Goal: Task Accomplishment & Management: Use online tool/utility

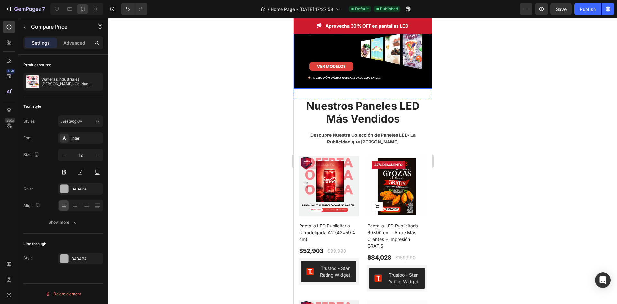
scroll to position [129, 0]
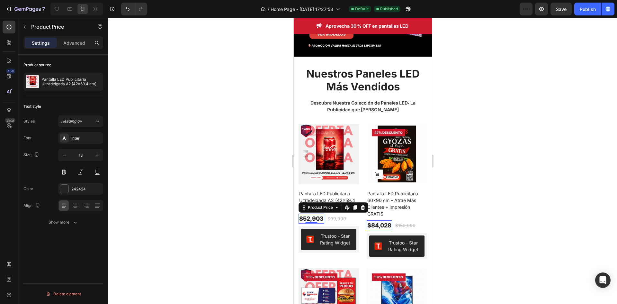
click at [306, 213] on div "$52,903" at bounding box center [311, 218] width 26 height 10
click at [71, 45] on p "Advanced" at bounding box center [74, 43] width 22 height 7
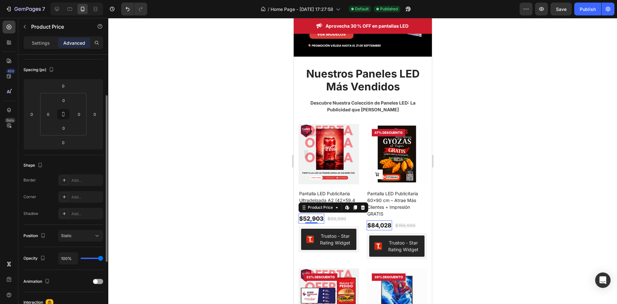
scroll to position [0, 0]
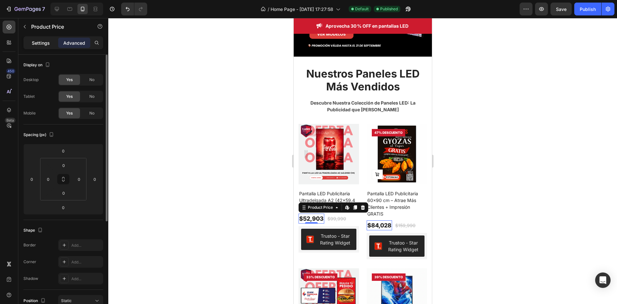
click at [43, 39] on div "Settings" at bounding box center [41, 43] width 32 height 10
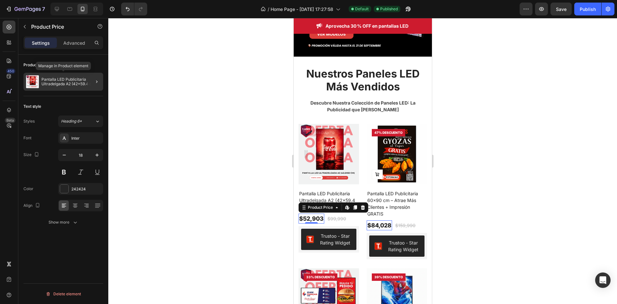
click at [76, 83] on p "Pantalla LED Publicitaria Ultradelgada A2 (42x59.4 cm)" at bounding box center [70, 81] width 59 height 9
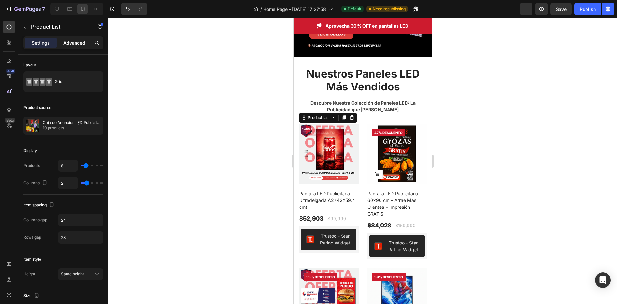
click at [73, 45] on p "Advanced" at bounding box center [74, 43] width 22 height 7
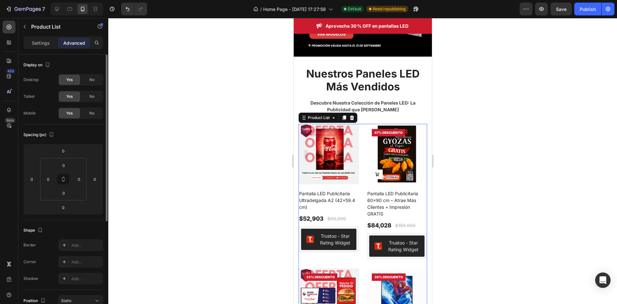
click at [48, 45] on p "Settings" at bounding box center [41, 43] width 18 height 7
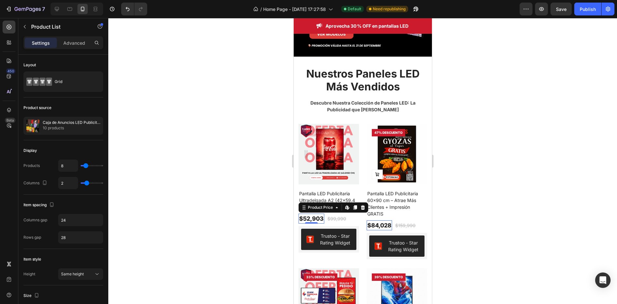
click at [306, 213] on div "$52,903" at bounding box center [311, 218] width 26 height 10
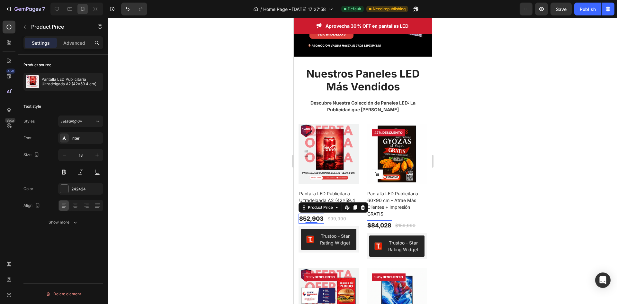
click at [306, 213] on div "$52,903" at bounding box center [311, 218] width 26 height 10
click at [325, 204] on div "Product Price" at bounding box center [320, 207] width 28 height 6
click at [346, 205] on icon at bounding box center [347, 207] width 5 height 5
click at [321, 214] on div "$52,903" at bounding box center [311, 218] width 26 height 10
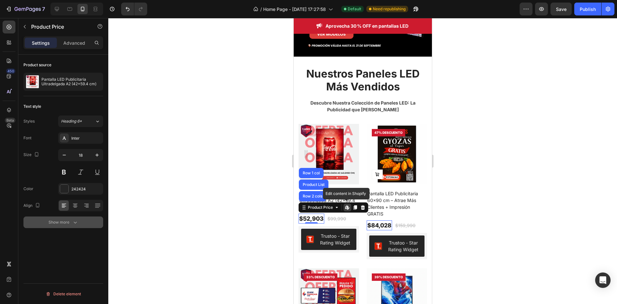
click at [74, 220] on icon "button" at bounding box center [75, 222] width 6 height 6
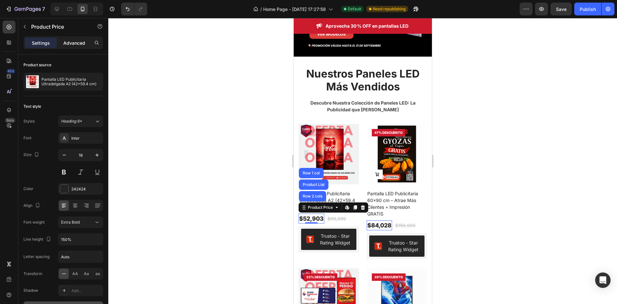
click at [77, 41] on p "Advanced" at bounding box center [74, 43] width 22 height 7
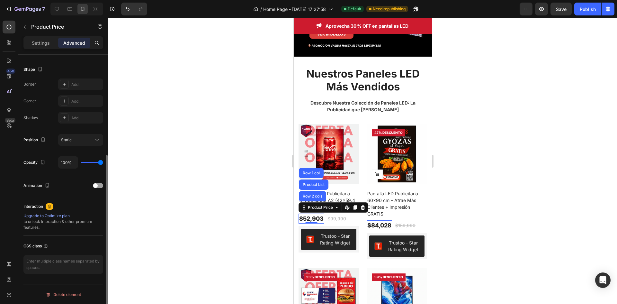
scroll to position [161, 0]
click at [63, 264] on textarea at bounding box center [63, 263] width 80 height 19
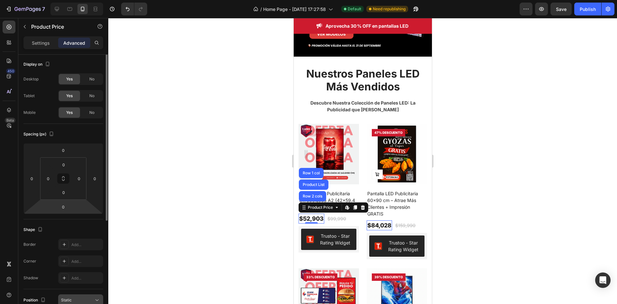
scroll to position [0, 0]
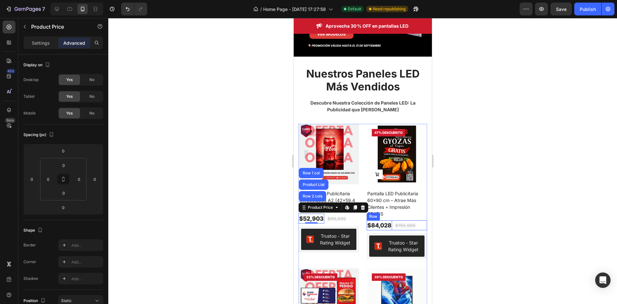
click at [477, 218] on div at bounding box center [362, 161] width 509 height 286
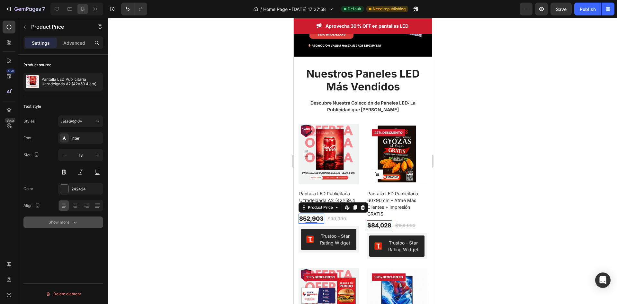
click at [67, 219] on div "Show more" at bounding box center [64, 222] width 30 height 6
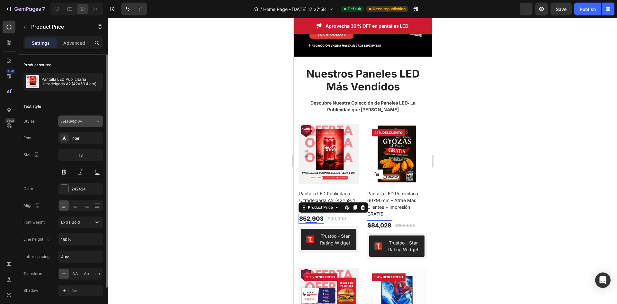
click at [91, 120] on div "Heading 6*" at bounding box center [78, 121] width 34 height 6
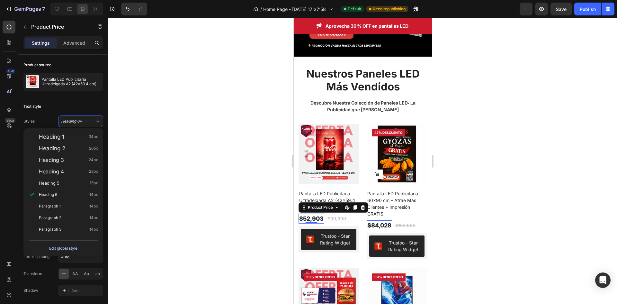
click at [68, 248] on div "Edit global style" at bounding box center [63, 248] width 28 height 8
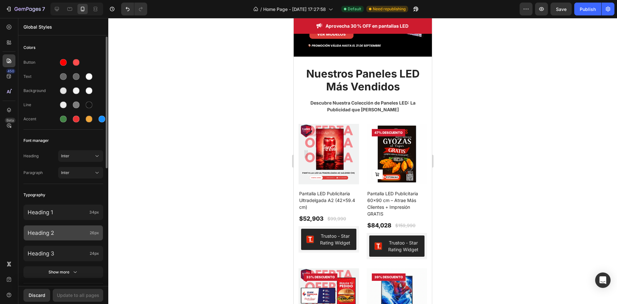
scroll to position [32, 0]
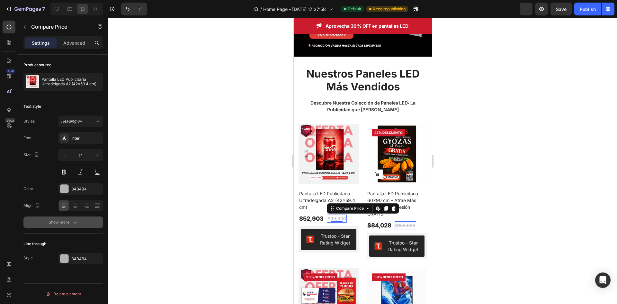
click at [68, 223] on div "Show more" at bounding box center [64, 222] width 30 height 6
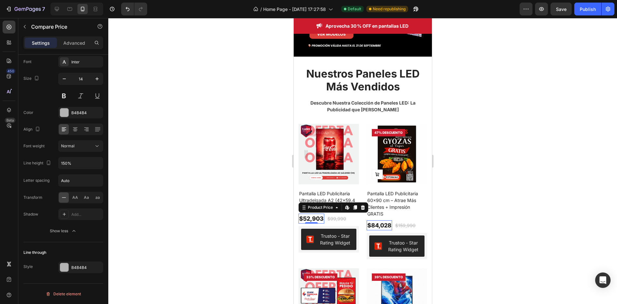
scroll to position [0, 0]
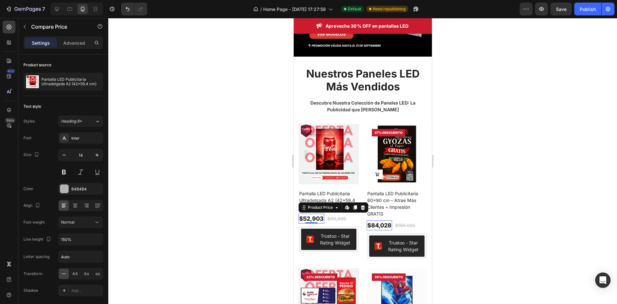
click at [320, 213] on div "$52,903" at bounding box center [311, 218] width 26 height 10
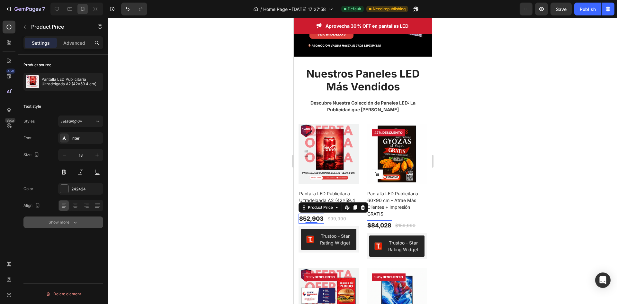
click at [68, 223] on div "Show more" at bounding box center [64, 222] width 30 height 6
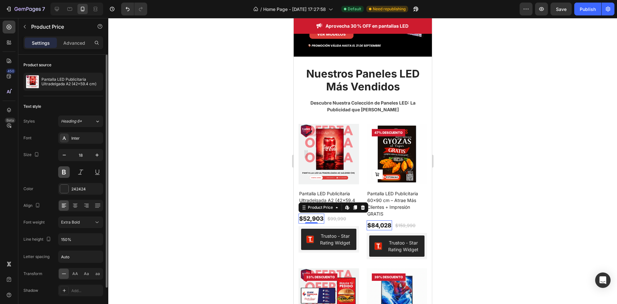
scroll to position [40, 0]
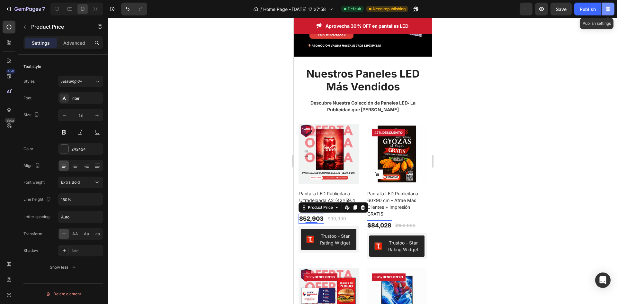
click at [613, 8] on button "button" at bounding box center [608, 9] width 13 height 13
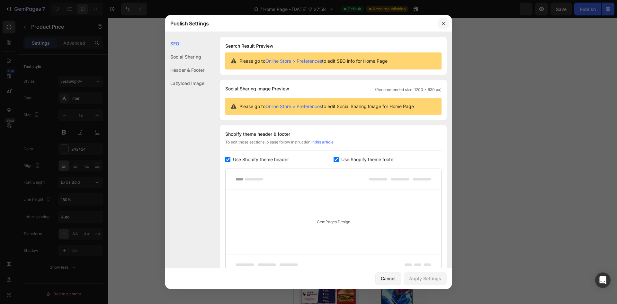
click at [444, 22] on icon "button" at bounding box center [443, 23] width 5 height 5
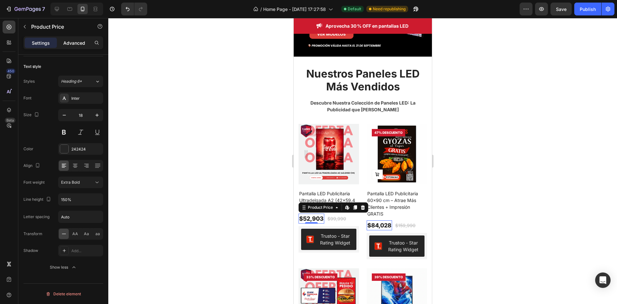
click at [75, 47] on div "Advanced" at bounding box center [74, 43] width 32 height 10
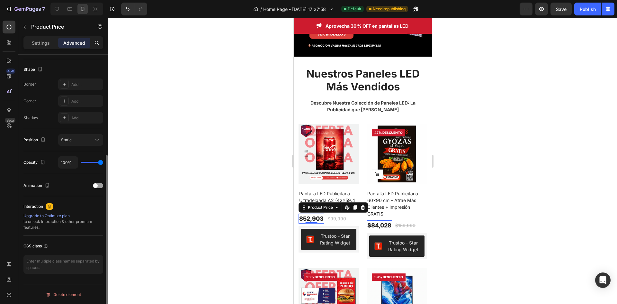
scroll to position [161, 0]
click at [60, 267] on textarea at bounding box center [63, 263] width 80 height 19
paste textarea "/* Este código CSS es un ejemplo. Puede necesitar ajustar 'g:comp-price' por la…"
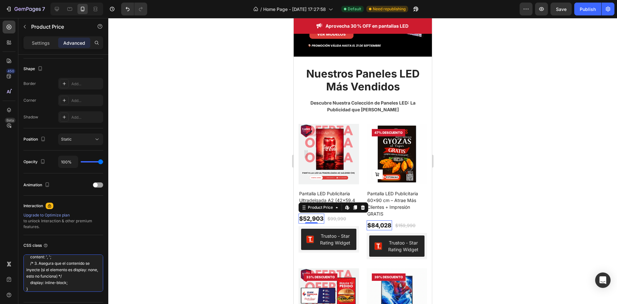
type textarea "/* Este código CSS es un ejemplo. Puede necesitar ajustar 'g:comp-price' por la…"
click at [160, 259] on div at bounding box center [362, 161] width 509 height 286
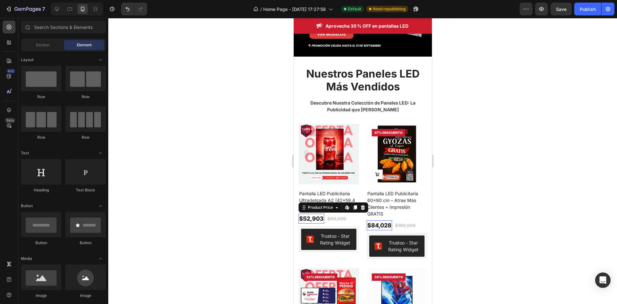
click at [317, 213] on div "$52,903" at bounding box center [311, 218] width 26 height 10
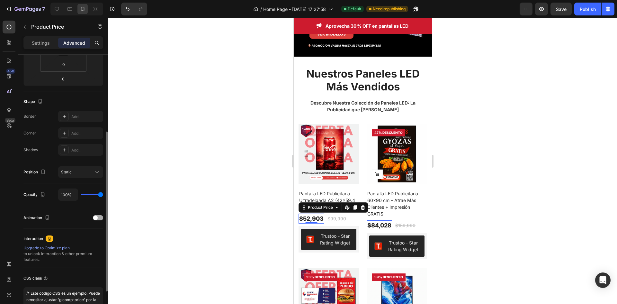
scroll to position [180, 0]
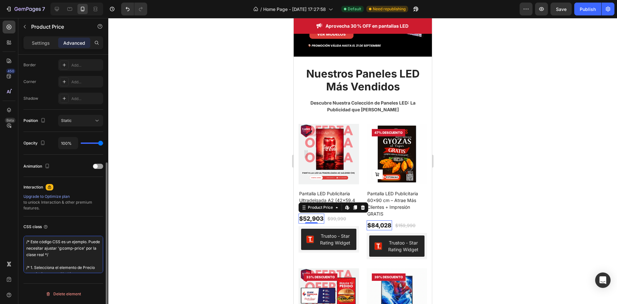
click at [77, 255] on textarea "/* Este código CSS es un ejemplo. Puede necesitar ajustar 'g:comp-price' por la…" at bounding box center [63, 254] width 80 height 37
drag, startPoint x: 57, startPoint y: 270, endPoint x: 10, endPoint y: 220, distance: 68.7
click at [10, 220] on div "450 Beta Sections(30) Elements(83) Section Element Hero Section Product Detail …" at bounding box center [54, 161] width 108 height 286
click at [60, 256] on textarea "/* Este código CSS es un ejemplo. Puede necesitar ajustar 'g:comp-price' por la…" at bounding box center [63, 254] width 80 height 37
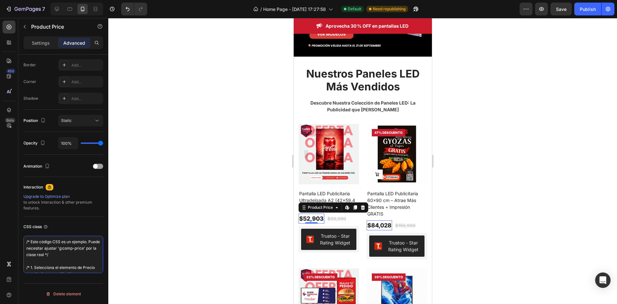
drag, startPoint x: 50, startPoint y: 268, endPoint x: 13, endPoint y: 205, distance: 73.3
click at [13, 205] on div "450 Beta Sections(30) Elements(83) Section Element Hero Section Product Detail …" at bounding box center [54, 161] width 108 height 286
paste textarea ".g\:comp-price:after { content: ', '; display: inline; white-space: pre;"
type textarea ".g\:comp-price:after { content: ', '; display: inline; white-space: pre; }"
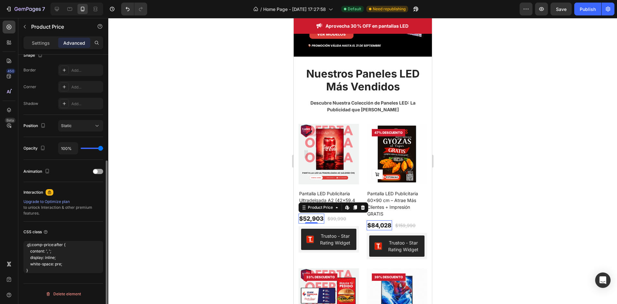
scroll to position [175, 0]
click at [176, 250] on div at bounding box center [362, 161] width 509 height 286
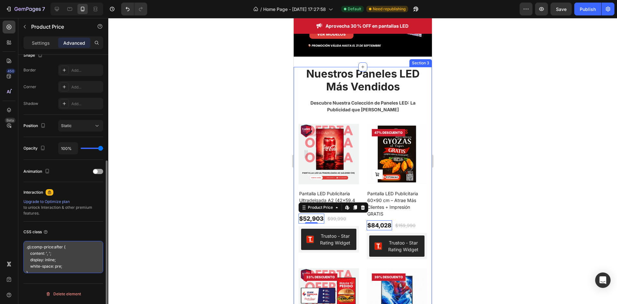
click at [68, 262] on textarea ".g\:comp-price:after { content: ', '; display: inline; white-space: pre; }" at bounding box center [63, 257] width 80 height 32
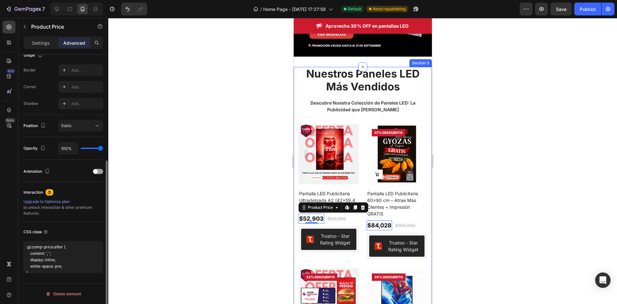
click at [43, 273] on div "CSS class .g\:comp-price:after { content: ', '; display: inline; white-space: p…" at bounding box center [63, 250] width 80 height 57
drag, startPoint x: 42, startPoint y: 269, endPoint x: 21, endPoint y: 245, distance: 32.1
click at [21, 245] on div "Display on Desktop Yes No Tablet Yes No Mobile Yes No Spacing (px) 0 0 0 0 0 0 …" at bounding box center [63, 101] width 90 height 442
type textarea "space: pre; }"
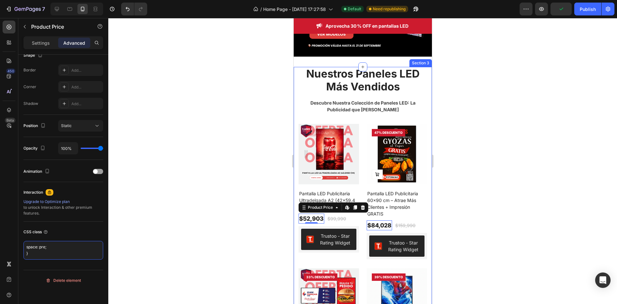
drag, startPoint x: 30, startPoint y: 253, endPoint x: 18, endPoint y: 245, distance: 14.5
click at [18, 245] on div "450 Beta Sections(30) Elements(83) Section Element Hero Section Product Detail …" at bounding box center [54, 161] width 108 height 286
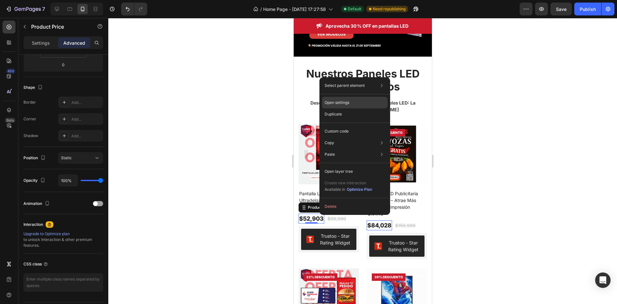
click at [351, 103] on div "Open settings" at bounding box center [355, 103] width 66 height 12
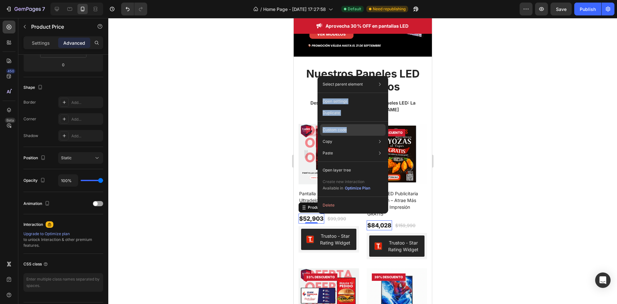
drag, startPoint x: 428, startPoint y: 118, endPoint x: 373, endPoint y: 132, distance: 56.2
click at [373, 132] on div "Select parent element Row 1 col Product List Row 2 cols Product Price Open sett…" at bounding box center [353, 145] width 71 height 138
click at [367, 129] on div "Custom code" at bounding box center [353, 130] width 66 height 12
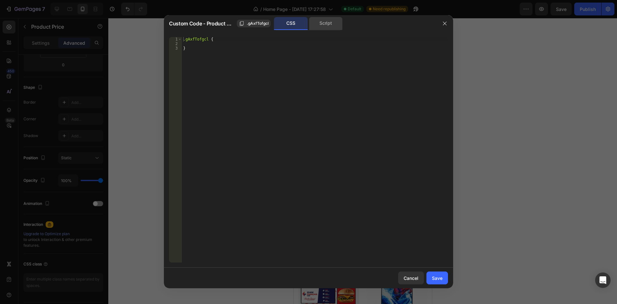
click at [315, 25] on div "Script" at bounding box center [326, 23] width 34 height 13
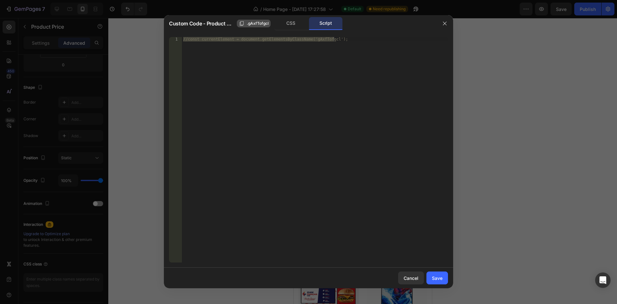
click at [258, 25] on span ".gAxfTofgcl" at bounding box center [258, 24] width 22 height 6
click at [295, 24] on div "CSS" at bounding box center [291, 23] width 34 height 13
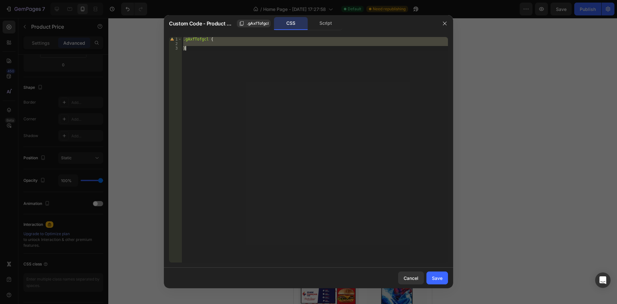
type textarea "}"
drag, startPoint x: 184, startPoint y: 39, endPoint x: 187, endPoint y: 51, distance: 12.2
click at [187, 51] on div ".gAxfTofgcl { }" at bounding box center [315, 154] width 266 height 234
click at [323, 20] on div "Script" at bounding box center [326, 23] width 34 height 13
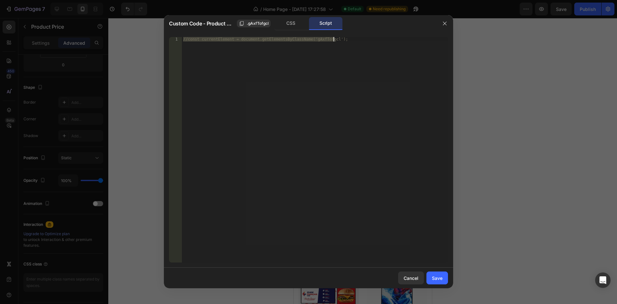
click at [339, 40] on div "//const currentElement = document.getElementsByClassName('gAxfTofgcl');" at bounding box center [315, 149] width 266 height 225
drag, startPoint x: 339, startPoint y: 40, endPoint x: 184, endPoint y: 38, distance: 155.0
click at [184, 38] on div "//const currentElement = document.getElementsByClassName('gAxfTofgcl');" at bounding box center [315, 154] width 266 height 234
paste textarea "}"
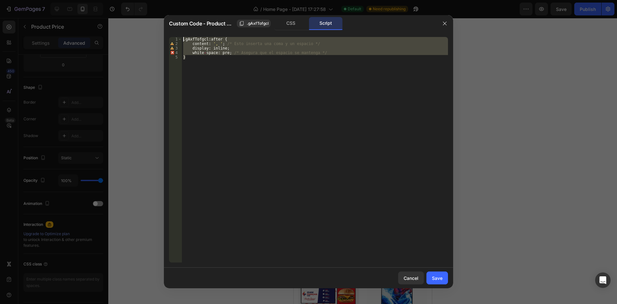
drag, startPoint x: 236, startPoint y: 64, endPoint x: 180, endPoint y: 34, distance: 64.0
click at [180, 34] on div "} 1 2 3 4 5 . gAxfTofgcl : after { content : ', ' ; /* Esto inserta una coma y …" at bounding box center [308, 150] width 289 height 236
click at [194, 58] on div ". gAxfTofgcl : after { content : ', ' ; /* Esto inserta una coma y un espacio *…" at bounding box center [315, 149] width 266 height 225
drag, startPoint x: 188, startPoint y: 59, endPoint x: 183, endPoint y: 36, distance: 23.1
click at [183, 36] on div "} 1 2 3 4 5 . gAxfTofgcl : after { content : ', ' ; /* Esto inserta una coma y …" at bounding box center [308, 150] width 289 height 236
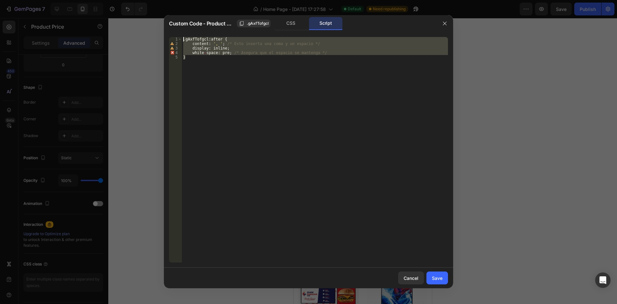
paste textarea "}"
click at [221, 37] on div ". gAxfTofgcl : after { content : ', ' ; /* Esto inserta una coma y un espacio *…" at bounding box center [315, 149] width 266 height 225
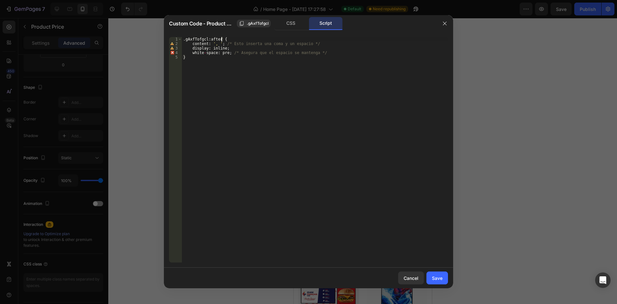
click at [215, 40] on div ". gAxfTofgcl : after { content : ', ' ; /* Esto inserta una coma y un espacio *…" at bounding box center [315, 154] width 266 height 234
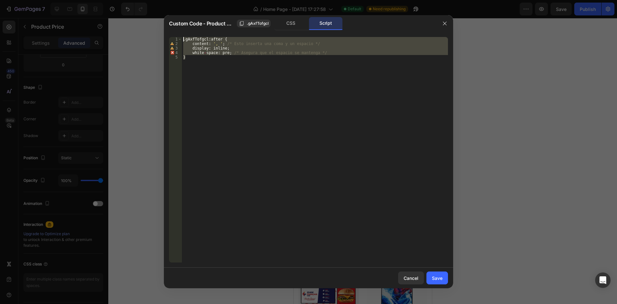
drag, startPoint x: 205, startPoint y: 59, endPoint x: 181, endPoint y: 36, distance: 33.4
click at [181, 36] on div ".gAxfTofgcl:after { 1 2 3 4 5 . gAxfTofgcl : after { content : ', ' ; /* Esto i…" at bounding box center [308, 150] width 289 height 236
paste textarea "}"
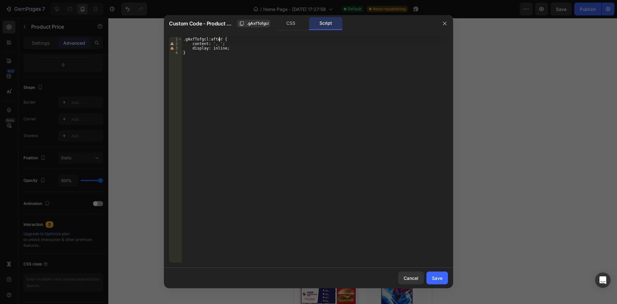
click at [218, 40] on div ". gAxfTofgcl : after { content : ', ' ; display : inline ; }" at bounding box center [315, 154] width 266 height 234
click at [289, 91] on div ". gAxfTofgcl { content : ', ' ; display : inline ; }" at bounding box center [315, 154] width 266 height 234
click at [323, 45] on div "//const currentElement = document.getElementsByClassName('gAxfTofgcl');" at bounding box center [315, 149] width 266 height 225
drag, startPoint x: 342, startPoint y: 38, endPoint x: 166, endPoint y: 35, distance: 176.2
click at [166, 35] on div "//const currentElement = document.getElementsByClassName('gAxfTofgcl'); 1 //con…" at bounding box center [308, 150] width 289 height 236
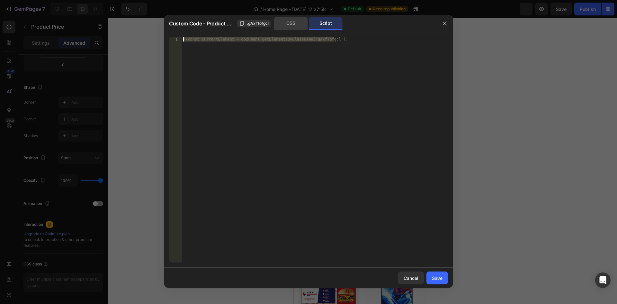
click at [285, 22] on div "CSS" at bounding box center [291, 23] width 34 height 13
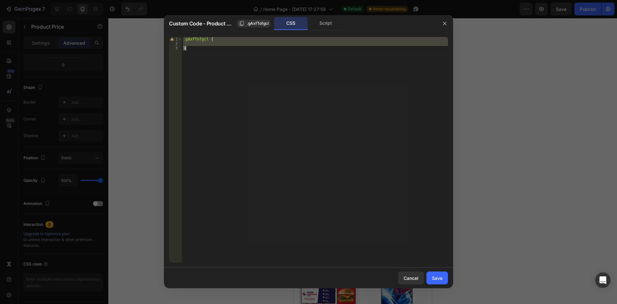
type textarea "}"
drag, startPoint x: 185, startPoint y: 38, endPoint x: 192, endPoint y: 53, distance: 16.4
click at [192, 53] on div ".gAxfTofgcl { }" at bounding box center [315, 154] width 266 height 234
type textarea "."
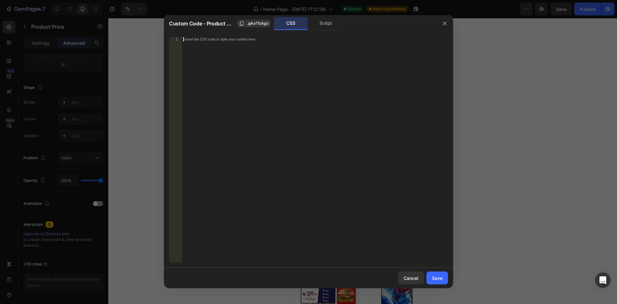
paste textarea "}"
type textarea "}"
click at [315, 123] on div ".gAxfTofgcl :after { content : ' , ' ; display : inline ; }" at bounding box center [315, 154] width 266 height 234
click at [437, 278] on div "Save" at bounding box center [437, 278] width 11 height 7
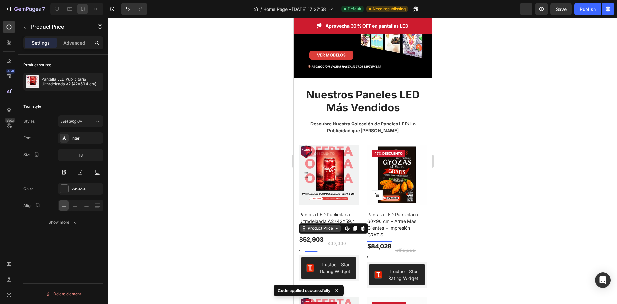
scroll to position [96, 0]
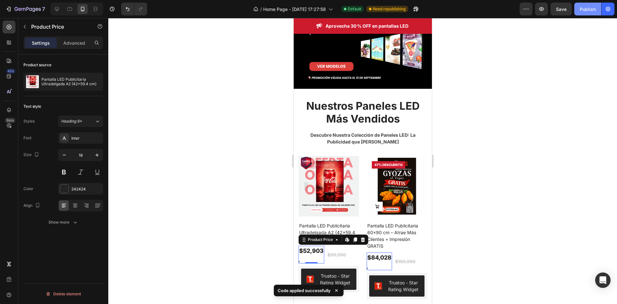
click at [584, 7] on div "Publish" at bounding box center [588, 9] width 16 height 7
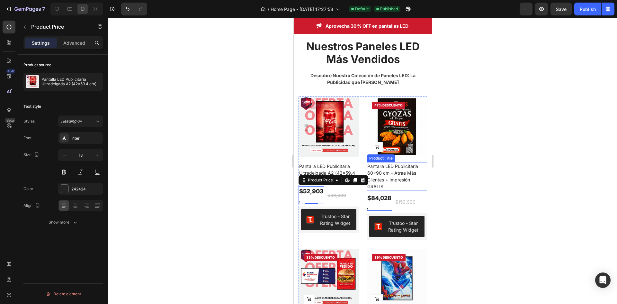
scroll to position [193, 0]
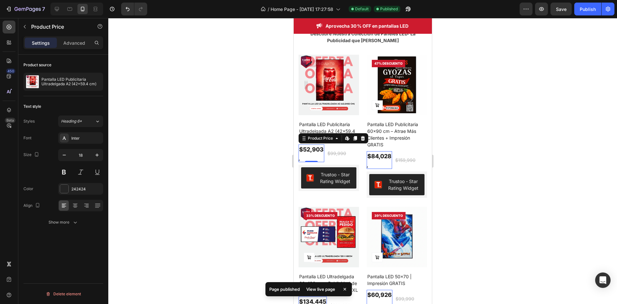
click at [319, 149] on div "$52,903" at bounding box center [311, 149] width 26 height 10
click at [481, 142] on div at bounding box center [362, 161] width 509 height 286
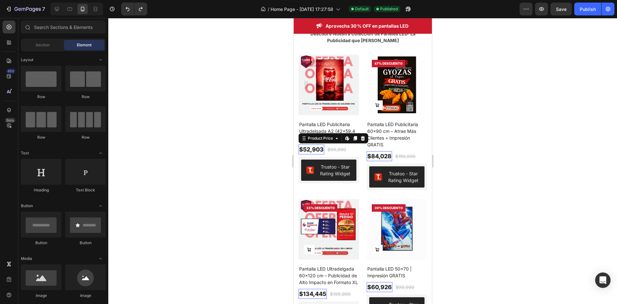
click at [321, 146] on div "$52,903" at bounding box center [311, 149] width 26 height 10
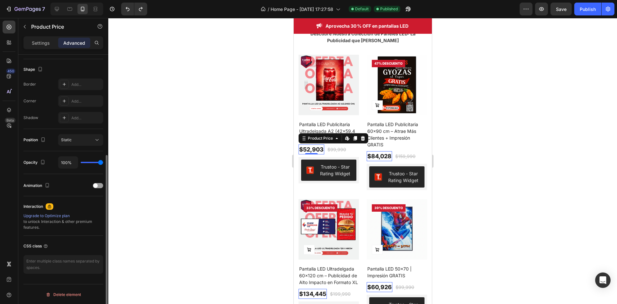
scroll to position [161, 0]
click at [55, 258] on textarea at bounding box center [63, 263] width 80 height 19
paste textarea ".gAxfTofgcl:after { content: ', '; display: inline; }"
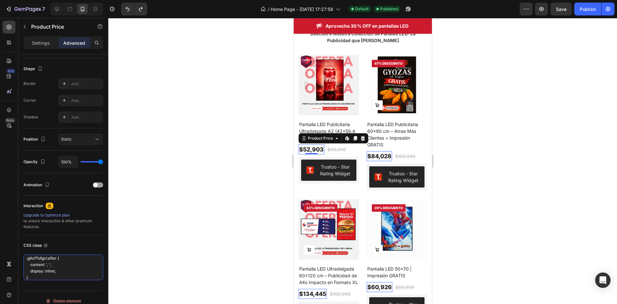
type textarea ".gAxfTofgcl:after { content: ', '; display: inline; }"
click at [145, 262] on div at bounding box center [362, 161] width 509 height 286
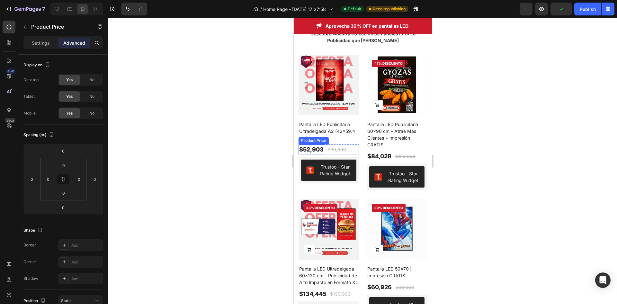
click at [318, 145] on div "$52,903" at bounding box center [311, 149] width 26 height 10
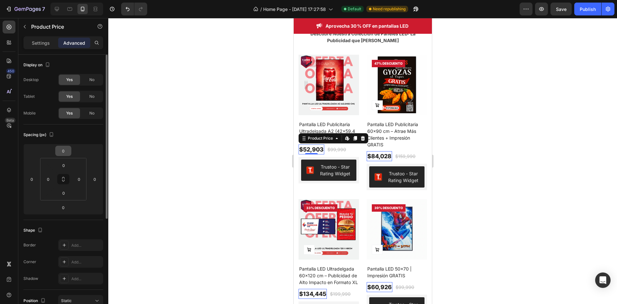
scroll to position [64, 0]
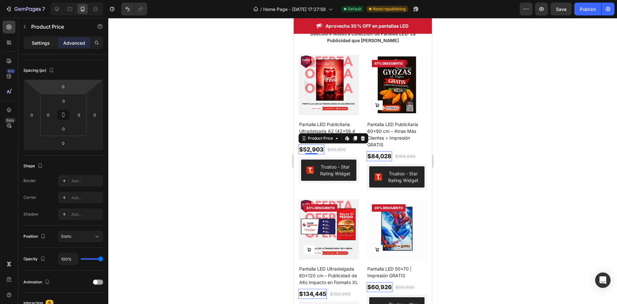
click at [43, 42] on p "Settings" at bounding box center [41, 43] width 18 height 7
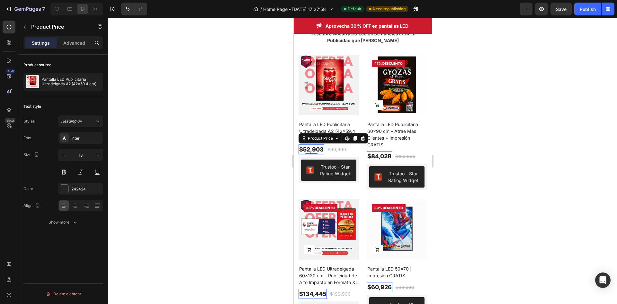
scroll to position [0, 0]
click at [27, 26] on icon "button" at bounding box center [24, 26] width 5 height 5
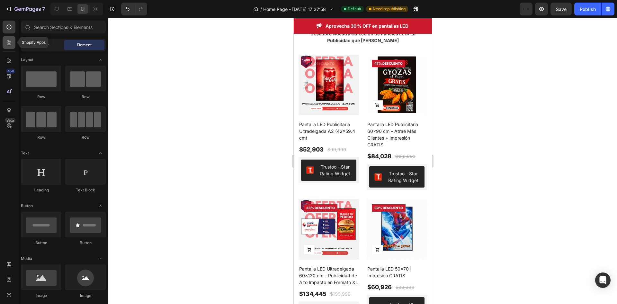
click at [12, 41] on div at bounding box center [9, 42] width 13 height 13
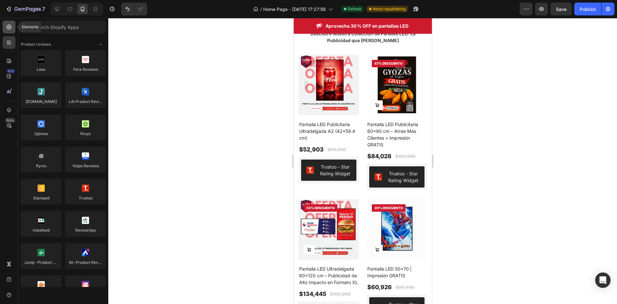
click at [10, 28] on icon at bounding box center [9, 27] width 6 height 6
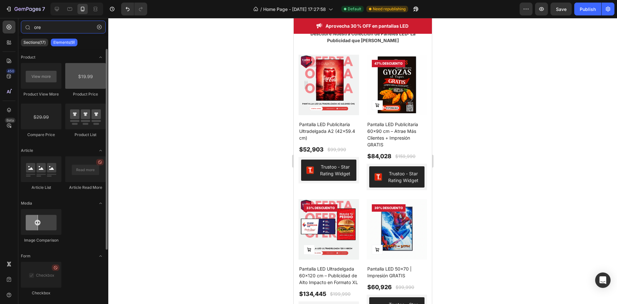
type input "ore"
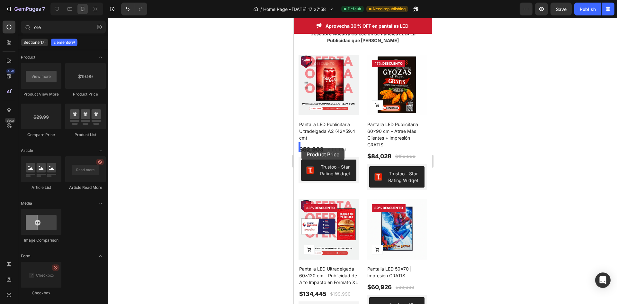
drag, startPoint x: 386, startPoint y: 101, endPoint x: 301, endPoint y: 148, distance: 97.2
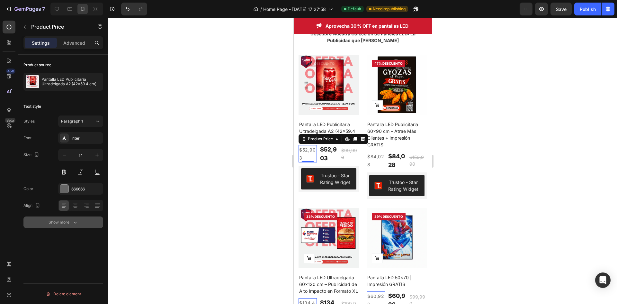
click at [72, 220] on icon "button" at bounding box center [75, 222] width 6 height 6
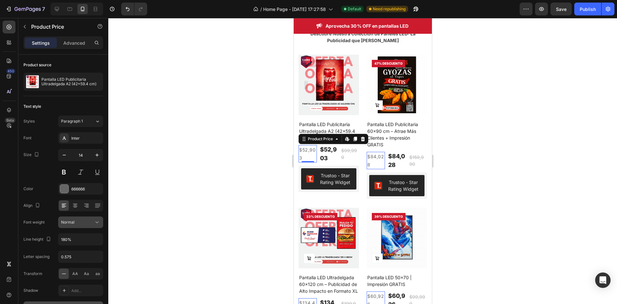
scroll to position [40, 0]
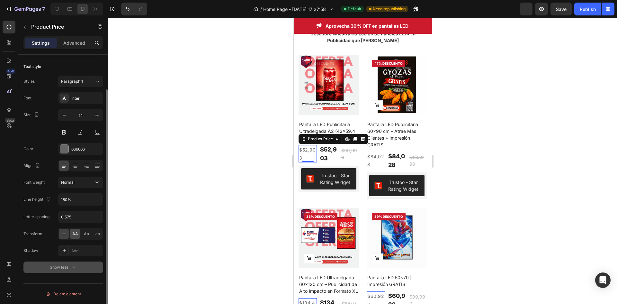
click at [75, 237] on div "AA" at bounding box center [75, 234] width 10 height 10
click at [67, 268] on div "Show less" at bounding box center [63, 267] width 27 height 6
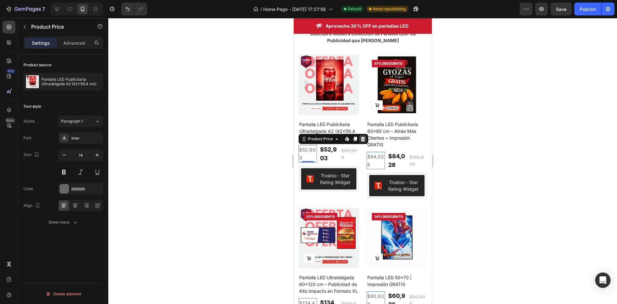
click at [364, 137] on icon at bounding box center [362, 138] width 5 height 5
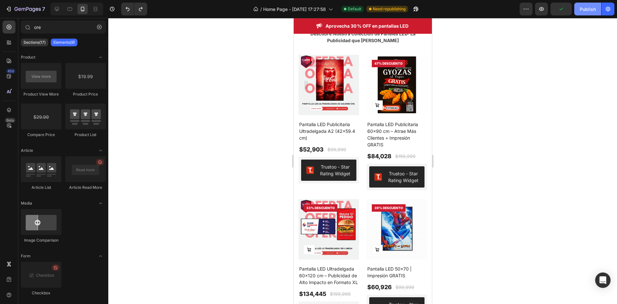
click at [588, 8] on div "Publish" at bounding box center [588, 9] width 16 height 7
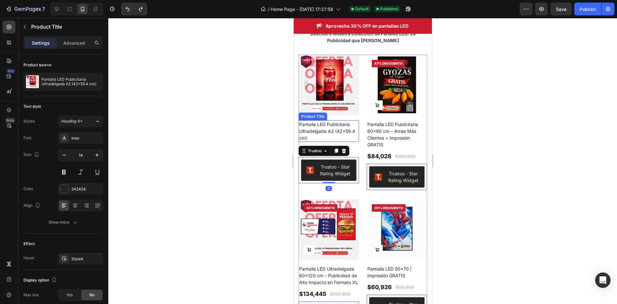
click at [315, 133] on h2 "Pantalla LED Publicitaria Ultradelgada A2 (42x59.4 cm)" at bounding box center [328, 131] width 60 height 22
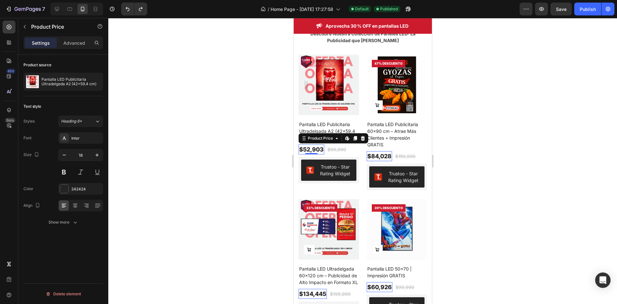
click at [309, 144] on div "$52,903" at bounding box center [311, 149] width 26 height 10
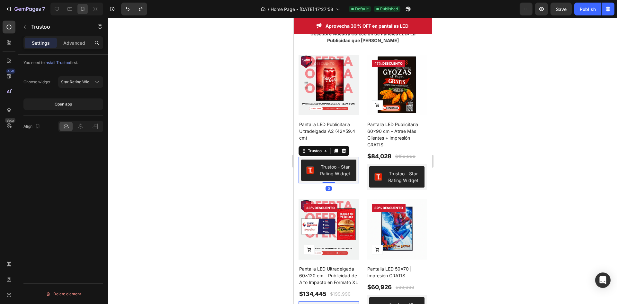
click at [310, 147] on div "Trustoo" at bounding box center [323, 151] width 51 height 10
click at [269, 162] on div at bounding box center [362, 161] width 509 height 286
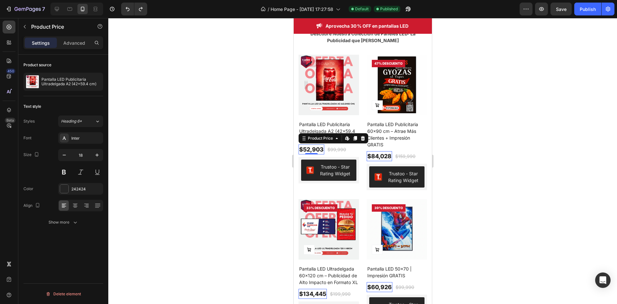
click at [310, 145] on div "$52,903" at bounding box center [311, 149] width 26 height 10
click at [62, 222] on div "Show more" at bounding box center [64, 222] width 30 height 6
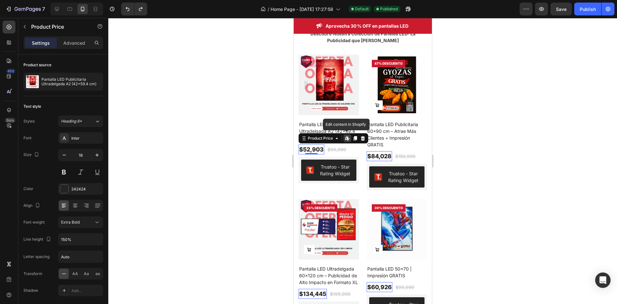
scroll to position [40, 0]
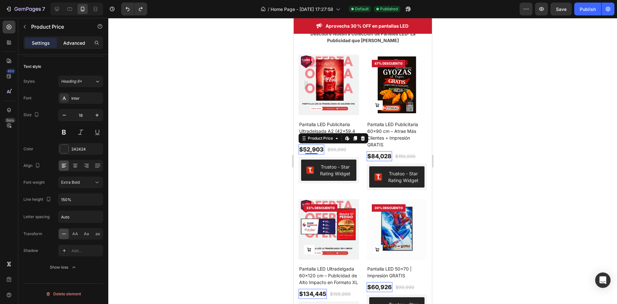
click at [72, 44] on p "Advanced" at bounding box center [74, 43] width 22 height 7
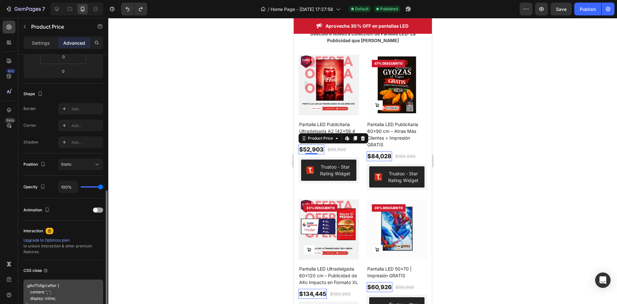
scroll to position [168, 0]
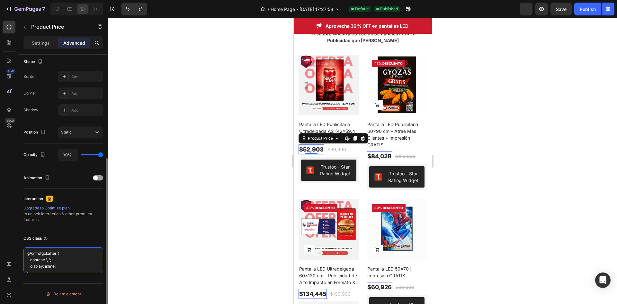
click at [64, 265] on textarea ".gAxfTofgcl:after { content: ', '; display: inline; }" at bounding box center [63, 260] width 80 height 26
drag, startPoint x: 43, startPoint y: 267, endPoint x: 11, endPoint y: 233, distance: 46.9
click at [11, 233] on div "450 Beta ore Sections(17) Elements(9) Product Product View More Product Price C…" at bounding box center [54, 161] width 108 height 286
paste textarea "<style> /* El selector más potente para forzar la coma */ .gAxfTofgcl:after { c…"
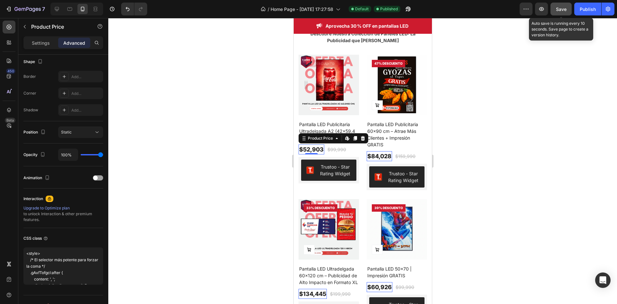
click at [562, 9] on span "Save" at bounding box center [561, 8] width 11 height 5
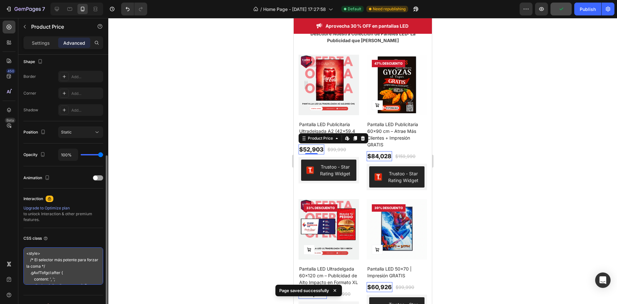
click at [64, 260] on textarea "<style> /* El selector más potente para forzar la coma */ .gAxfTofgcl:after { c…" at bounding box center [63, 265] width 80 height 37
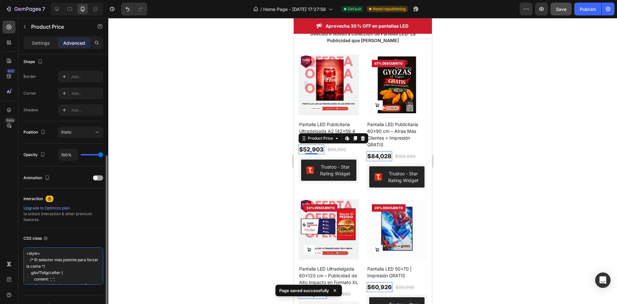
drag, startPoint x: 63, startPoint y: 267, endPoint x: 27, endPoint y: 252, distance: 38.7
click at [27, 252] on textarea "<style> /* El selector más potente para forzar la coma */ .gAxfTofgcl:after { c…" at bounding box center [63, 265] width 80 height 37
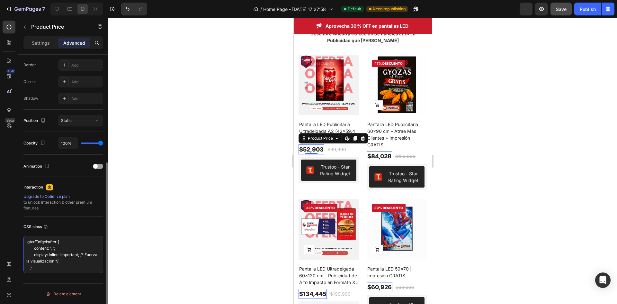
scroll to position [7, 0]
drag, startPoint x: 51, startPoint y: 268, endPoint x: 20, endPoint y: 264, distance: 31.4
click at [20, 264] on div "Display on Desktop Yes No Tablet Yes No Mobile Yes No Spacing (px) 0 0 0 0 0 0 …" at bounding box center [63, 99] width 90 height 448
drag, startPoint x: 81, startPoint y: 258, endPoint x: 81, endPoint y: 252, distance: 5.8
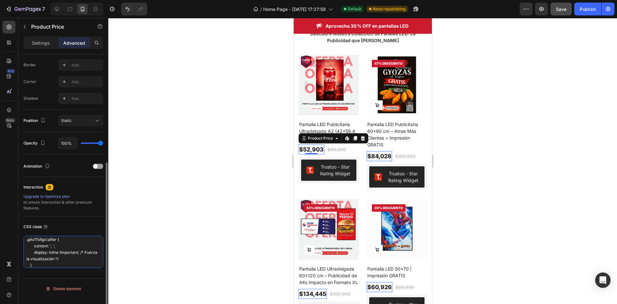
click at [81, 252] on textarea ".gAxfTofgcl:after { content: ', '; display: inline !important; /* Fuerza la vis…" at bounding box center [63, 252] width 80 height 32
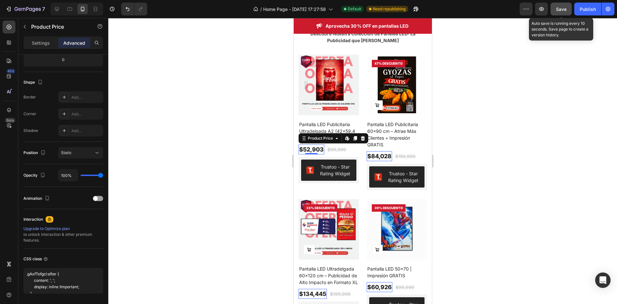
type textarea ".gAxfTofgcl:after { content: ', '; display: inline !important; }"
click at [566, 9] on span "Save" at bounding box center [561, 8] width 11 height 5
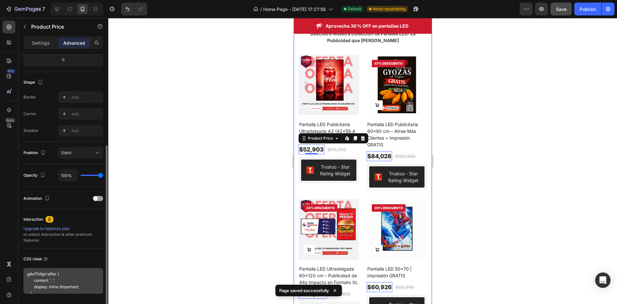
scroll to position [168, 0]
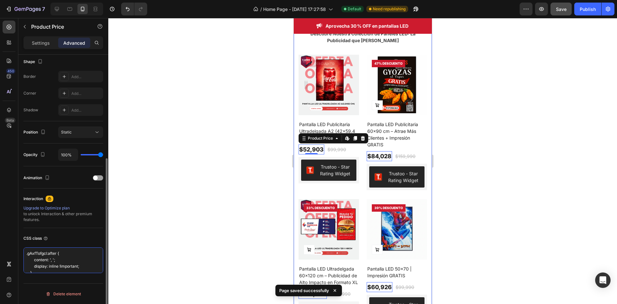
click at [72, 262] on textarea ".gAxfTofgcl:after { content: ', '; display: inline !important; }" at bounding box center [63, 260] width 80 height 26
click at [55, 270] on textarea ".gAxfTofgcl:after { content: ', '; display: inline !important; }" at bounding box center [63, 260] width 80 height 26
drag, startPoint x: 55, startPoint y: 270, endPoint x: 17, endPoint y: 239, distance: 48.7
click at [17, 239] on div "450 Beta ore Sections(17) Elements(9) Product Product View More Product Price C…" at bounding box center [54, 161] width 108 height 286
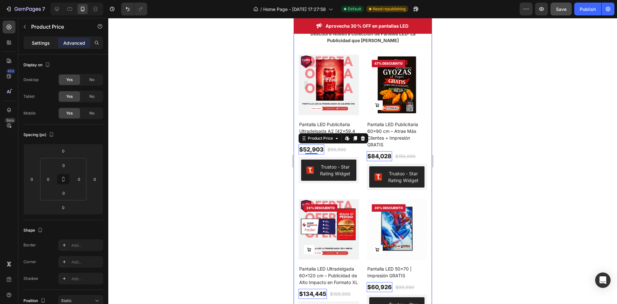
click at [32, 46] on div "Settings" at bounding box center [41, 43] width 32 height 10
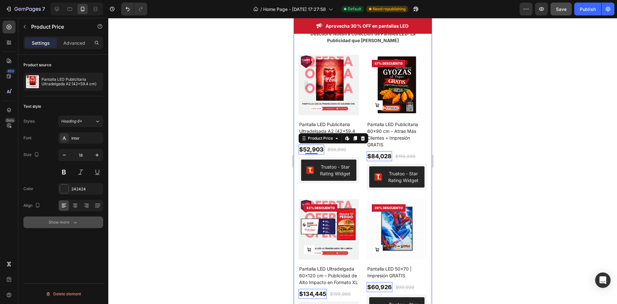
click at [68, 220] on div "Show more" at bounding box center [64, 222] width 30 height 6
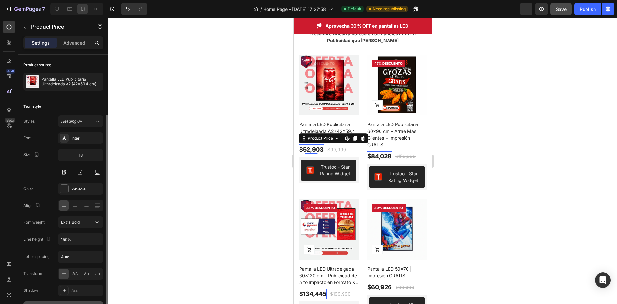
scroll to position [32, 0]
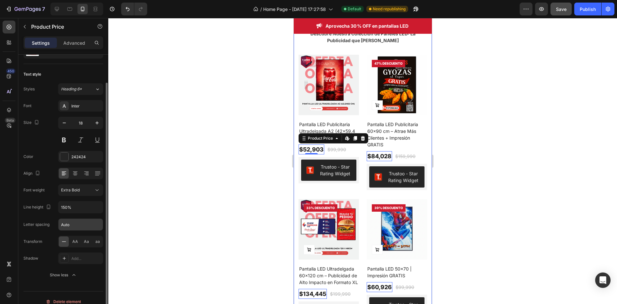
click at [73, 225] on input "Auto" at bounding box center [81, 225] width 44 height 12
click at [96, 139] on button at bounding box center [98, 140] width 12 height 12
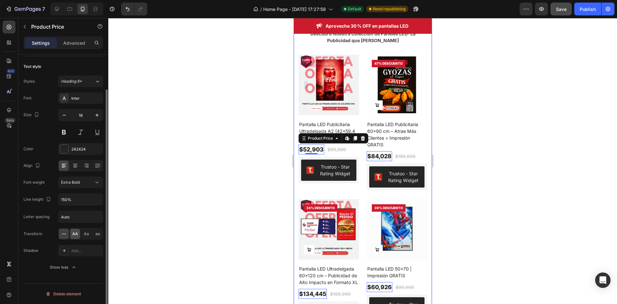
click at [78, 233] on div "AA" at bounding box center [75, 234] width 10 height 10
click at [85, 233] on span "Aa" at bounding box center [86, 234] width 5 height 6
drag, startPoint x: 98, startPoint y: 234, endPoint x: 66, endPoint y: 233, distance: 32.8
click at [99, 234] on span "aa" at bounding box center [97, 234] width 5 height 6
click at [65, 233] on icon at bounding box center [64, 234] width 6 height 6
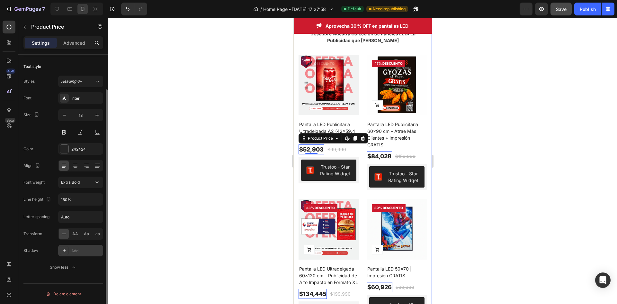
click at [65, 246] on div at bounding box center [64, 250] width 9 height 9
click at [44, 268] on button "Show less" at bounding box center [63, 267] width 80 height 12
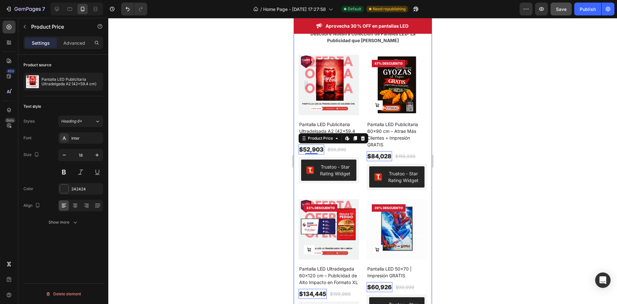
click at [66, 216] on div "Font Inter Size 18 Color 242424 Align Show more" at bounding box center [63, 180] width 80 height 96
click at [62, 225] on div "Show more" at bounding box center [64, 222] width 30 height 6
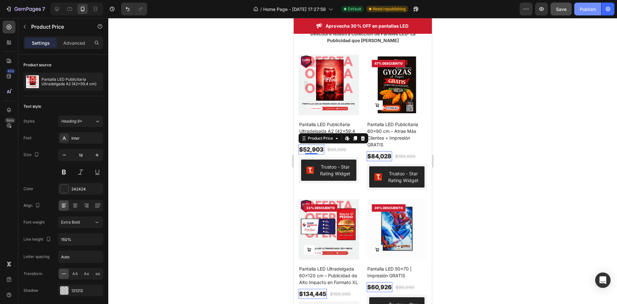
click at [588, 10] on div "Publish" at bounding box center [588, 9] width 16 height 7
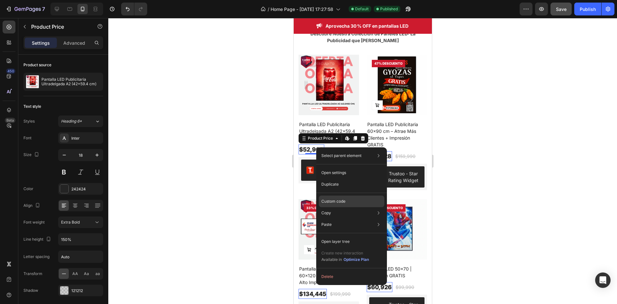
click at [360, 201] on div "Custom code" at bounding box center [352, 201] width 66 height 12
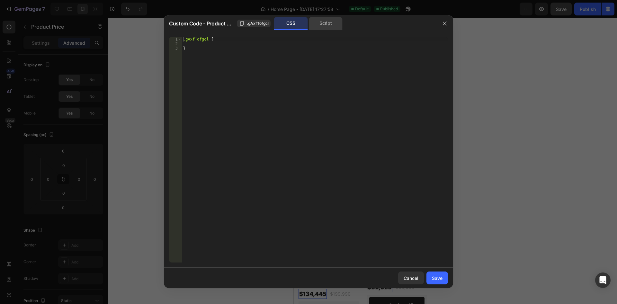
click at [319, 25] on div "Script" at bounding box center [326, 23] width 34 height 13
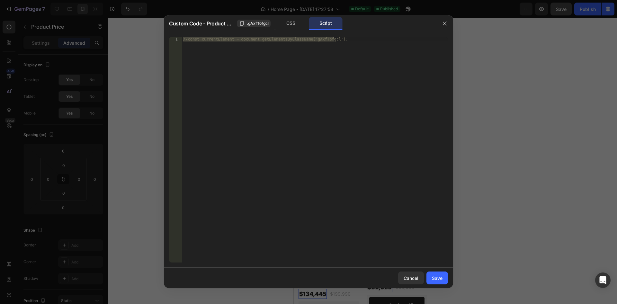
type textarea "//const currentElement = document.getElementsByClassName('gAxfTofgcl');"
click at [343, 45] on div "//const currentElement = document.getElementsByClassName('gAxfTofgcl');" at bounding box center [315, 149] width 266 height 225
paste textarea "});"
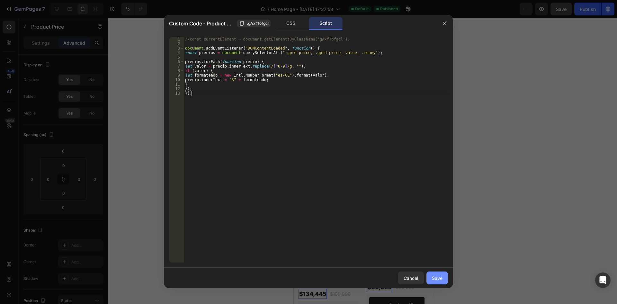
type textarea "});"
click at [439, 278] on div "Save" at bounding box center [437, 278] width 11 height 7
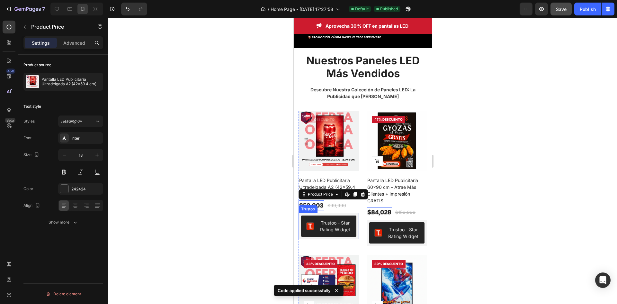
scroll to position [129, 0]
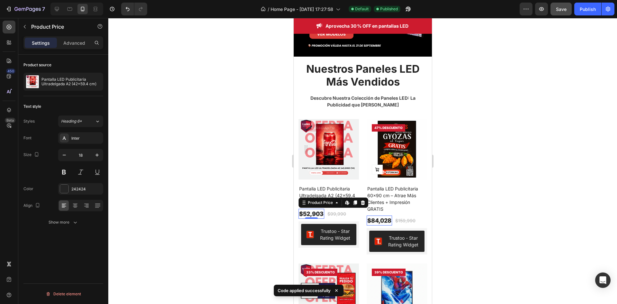
click at [321, 212] on div "$52,903" at bounding box center [311, 214] width 26 height 10
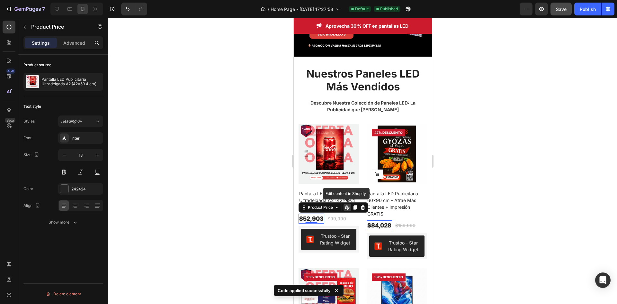
click at [313, 213] on div "$52,903" at bounding box center [311, 218] width 26 height 10
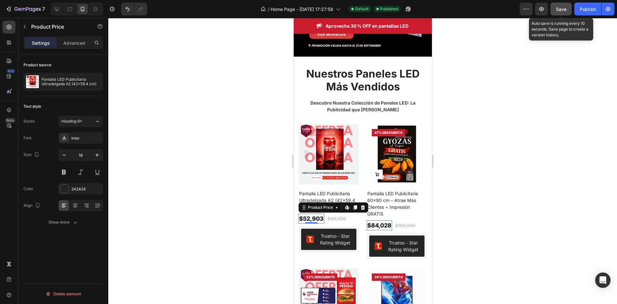
click at [564, 13] on button "Save" at bounding box center [561, 9] width 21 height 13
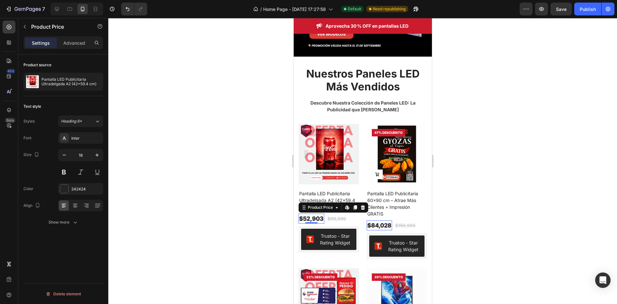
click at [315, 213] on div "$52,903" at bounding box center [311, 218] width 26 height 10
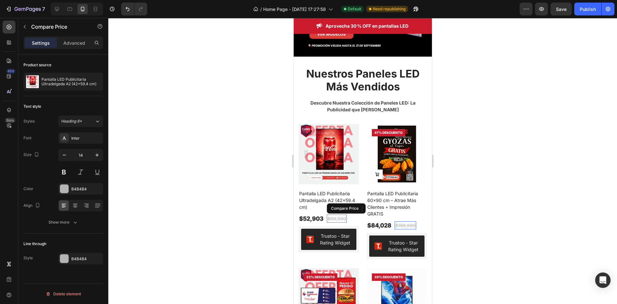
click at [332, 214] on div "$99,990" at bounding box center [337, 218] width 20 height 8
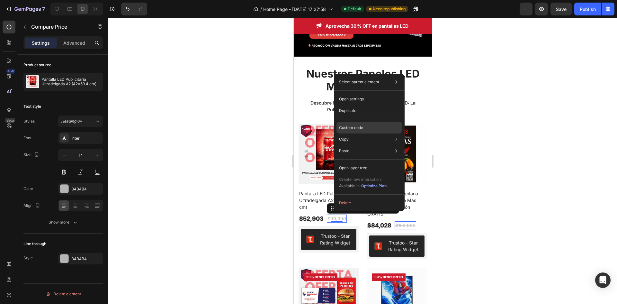
click at [374, 129] on div "Custom code" at bounding box center [370, 128] width 66 height 12
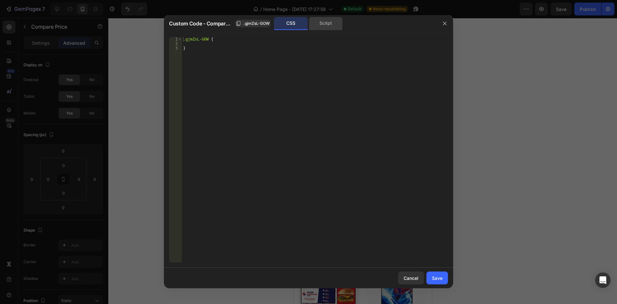
click at [327, 25] on div "Script" at bounding box center [326, 23] width 34 height 13
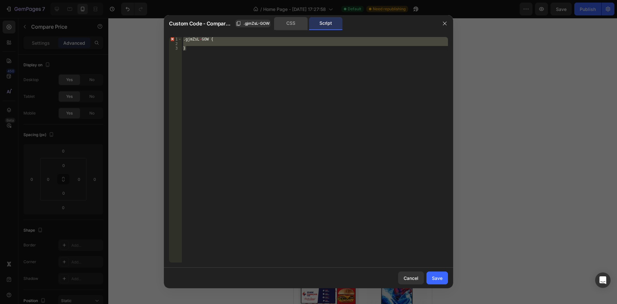
click at [297, 24] on div "CSS" at bounding box center [291, 23] width 34 height 13
click at [315, 24] on div "Script" at bounding box center [326, 23] width 34 height 13
click at [259, 52] on div ". gjmZsL - GOW { }" at bounding box center [315, 149] width 266 height 225
type textarea "}"
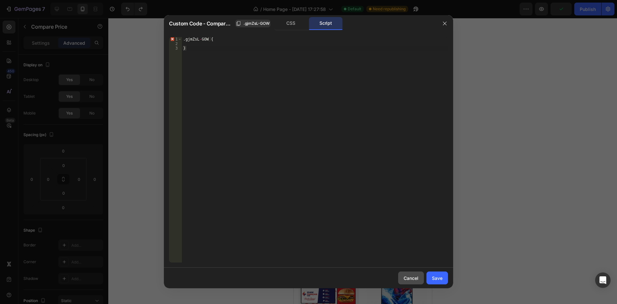
click at [417, 279] on div "Cancel" at bounding box center [411, 278] width 15 height 7
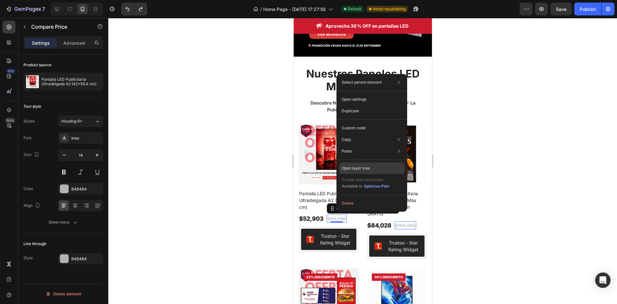
click at [365, 165] on div "Open layer tree" at bounding box center [372, 168] width 66 height 12
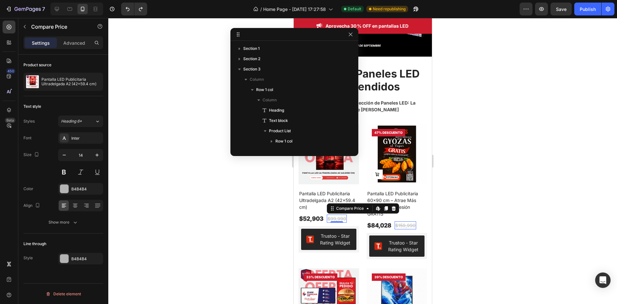
scroll to position [112, 0]
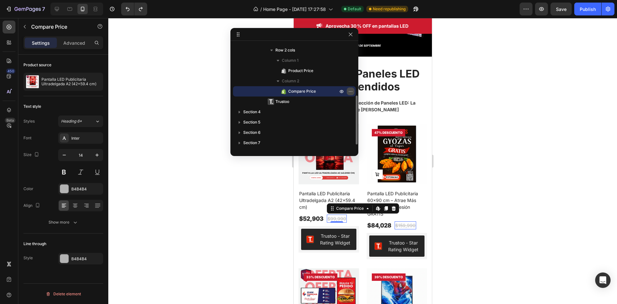
click at [350, 92] on icon "button" at bounding box center [350, 91] width 5 height 5
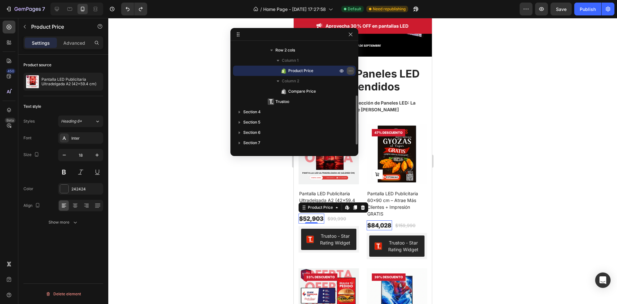
click at [352, 69] on icon "button" at bounding box center [350, 70] width 5 height 5
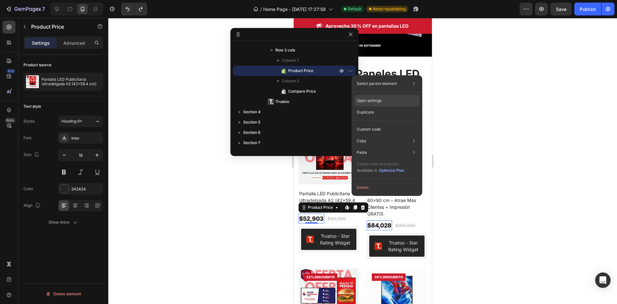
click at [388, 100] on div "Open settings" at bounding box center [387, 101] width 66 height 12
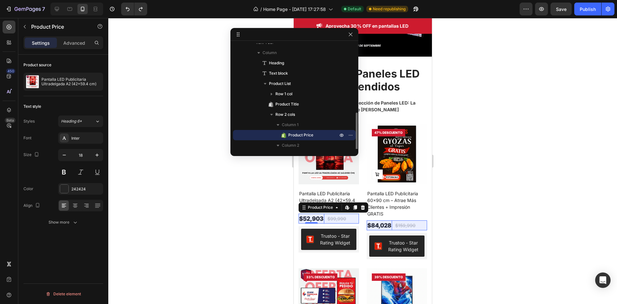
scroll to position [79, 0]
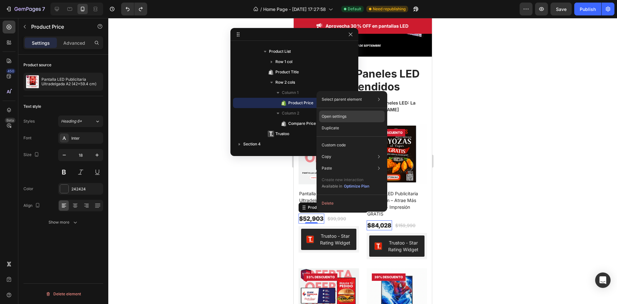
click at [357, 117] on div "Open settings" at bounding box center [352, 117] width 66 height 12
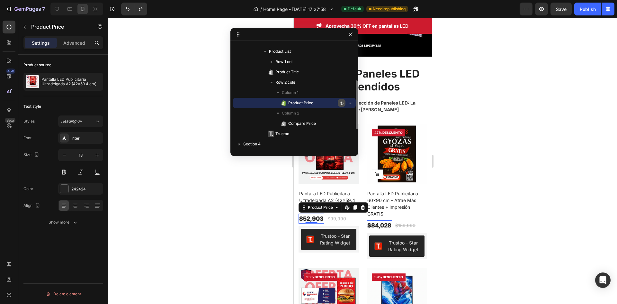
click at [344, 103] on icon "button" at bounding box center [341, 102] width 5 height 5
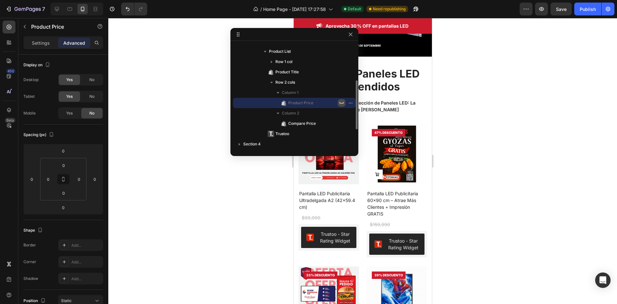
click at [344, 103] on icon "button" at bounding box center [341, 102] width 5 height 5
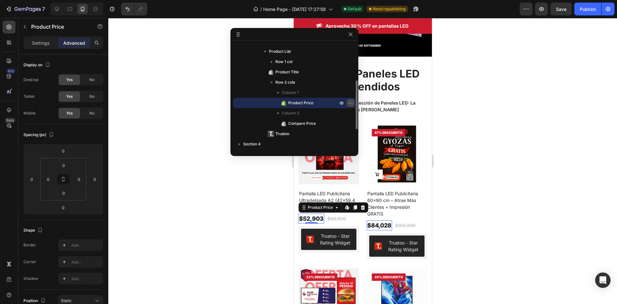
click at [351, 102] on icon "button" at bounding box center [350, 102] width 5 height 5
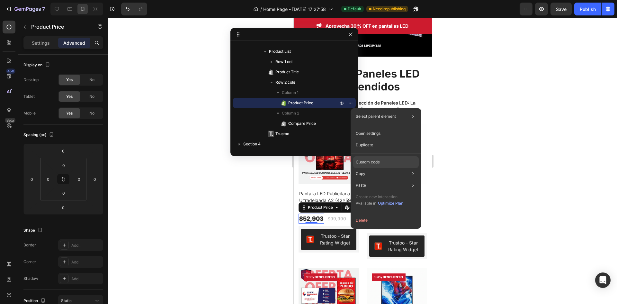
click at [395, 162] on div "Custom code" at bounding box center [386, 162] width 66 height 12
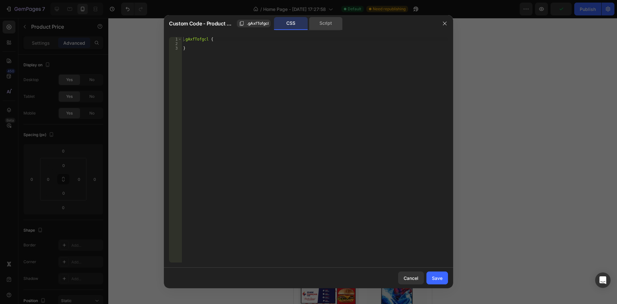
click at [332, 25] on div "Script" at bounding box center [326, 23] width 34 height 13
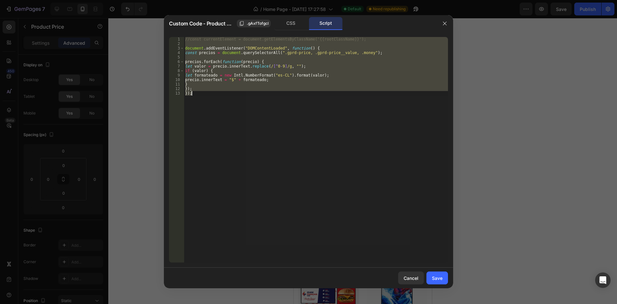
click at [265, 86] on div "//const currentElement = document.getElementsByClassName('{{rootClassName}}'); …" at bounding box center [316, 149] width 264 height 225
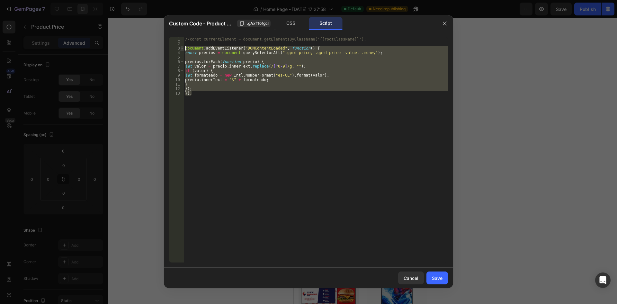
drag, startPoint x: 237, startPoint y: 92, endPoint x: 183, endPoint y: 48, distance: 69.5
click at [183, 48] on div "} 1 2 3 4 5 6 7 8 9 10 11 12 13 //const currentElement = document.getElementsBy…" at bounding box center [308, 149] width 279 height 225
type textarea "document.addEventListener("DOMContentLoaded", function() { const precios = docu…"
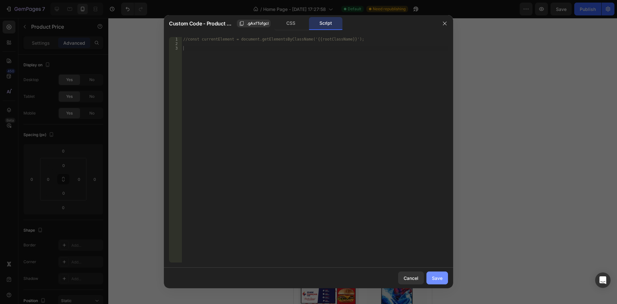
click at [444, 275] on button "Save" at bounding box center [438, 277] width 22 height 13
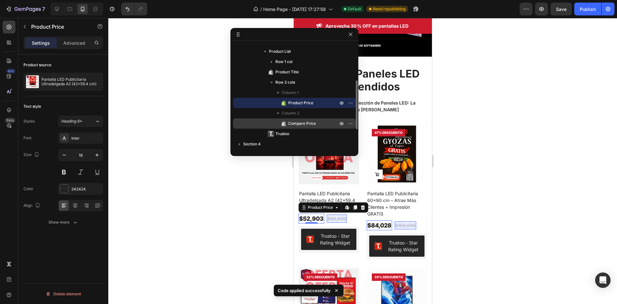
click at [305, 124] on span "Compare Price" at bounding box center [302, 123] width 28 height 6
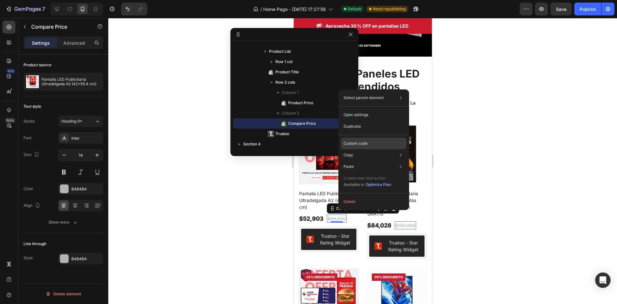
click at [371, 146] on div "Custom code" at bounding box center [374, 144] width 66 height 12
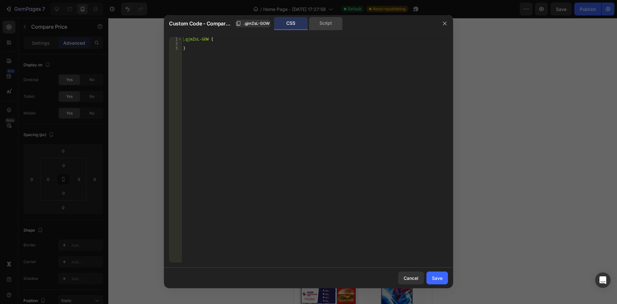
click at [330, 24] on div "Script" at bounding box center [326, 23] width 34 height 13
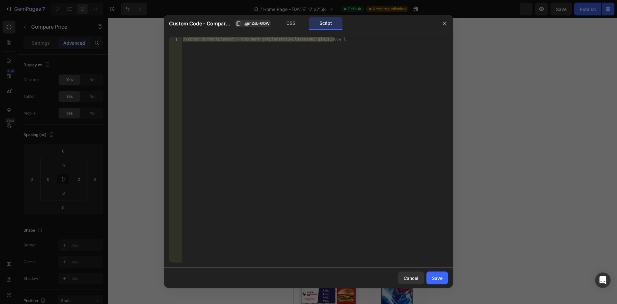
type textarea "//const currentElement = document.getElementsByClassName('gjmZsL-GOW');"
click at [284, 40] on div "//const currentElement = document.getElementsByClassName('gjmZsL-GOW');" at bounding box center [315, 149] width 266 height 225
drag, startPoint x: 332, startPoint y: 38, endPoint x: 201, endPoint y: 38, distance: 130.5
click at [201, 38] on div "//const currentElement = document.getElementsByClassName('gjmZsL-GOW');" at bounding box center [315, 154] width 266 height 234
click at [293, 23] on div "CSS" at bounding box center [291, 23] width 34 height 13
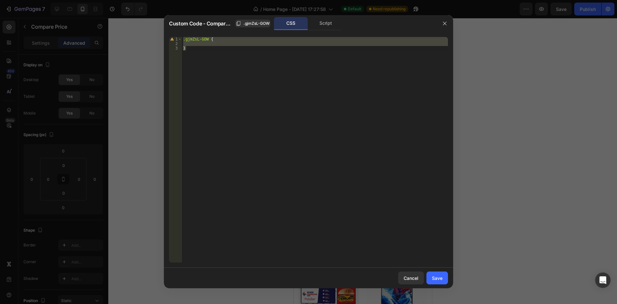
click at [274, 23] on div "Custom Code - Compare Price .gjmZsL-GOW CSS Script" at bounding box center [303, 23] width 268 height 13
click at [319, 22] on div "Script" at bounding box center [326, 23] width 34 height 13
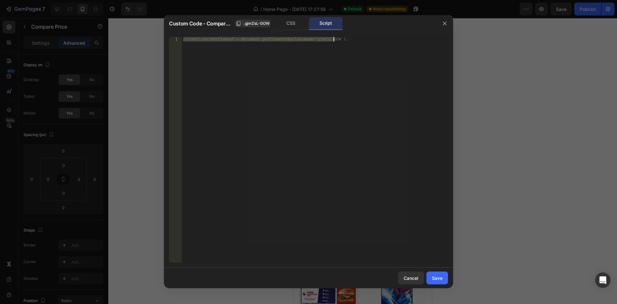
click at [324, 37] on div "//const currentElement = document.getElementsByClassName('gjmZsL-GOW');" at bounding box center [315, 149] width 266 height 225
click at [324, 37] on div "//const currentElement = document.getElementsByClassName('gjmZsL-GOW');" at bounding box center [315, 154] width 266 height 234
click at [307, 38] on div "//const currentElement = document.getElementsByClassName('gjmZsL-GOW');" at bounding box center [315, 154] width 266 height 234
click at [448, 18] on button "button" at bounding box center [445, 23] width 10 height 10
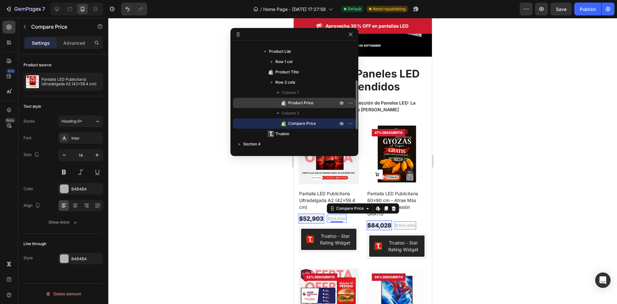
drag, startPoint x: 268, startPoint y: 99, endPoint x: 322, endPoint y: 99, distance: 54.0
click at [322, 99] on div "Product Price" at bounding box center [295, 103] width 118 height 10
